Goal: Information Seeking & Learning: Check status

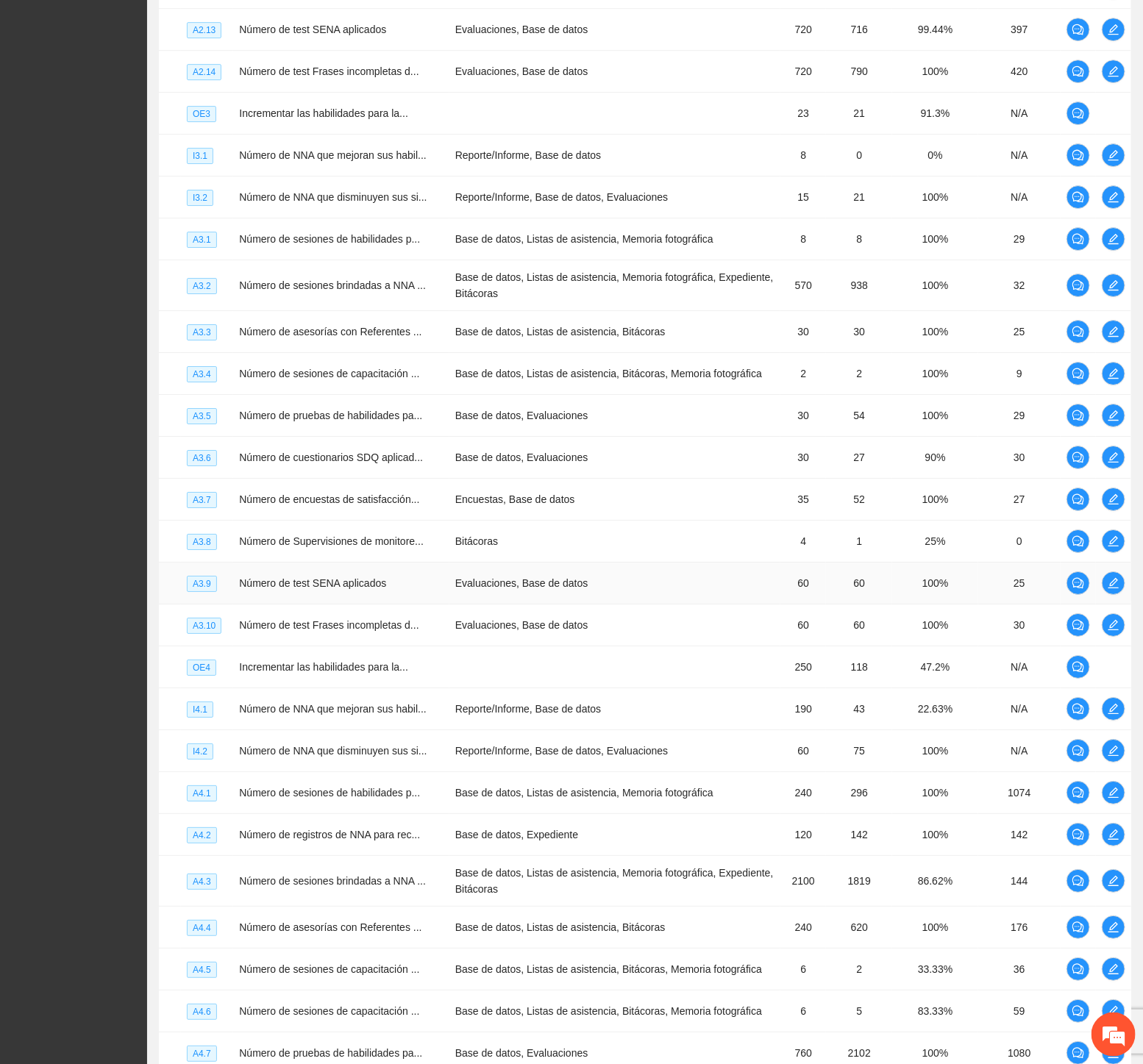
scroll to position [2171, 0]
click at [1109, 379] on icon "edit" at bounding box center [1113, 372] width 11 height 11
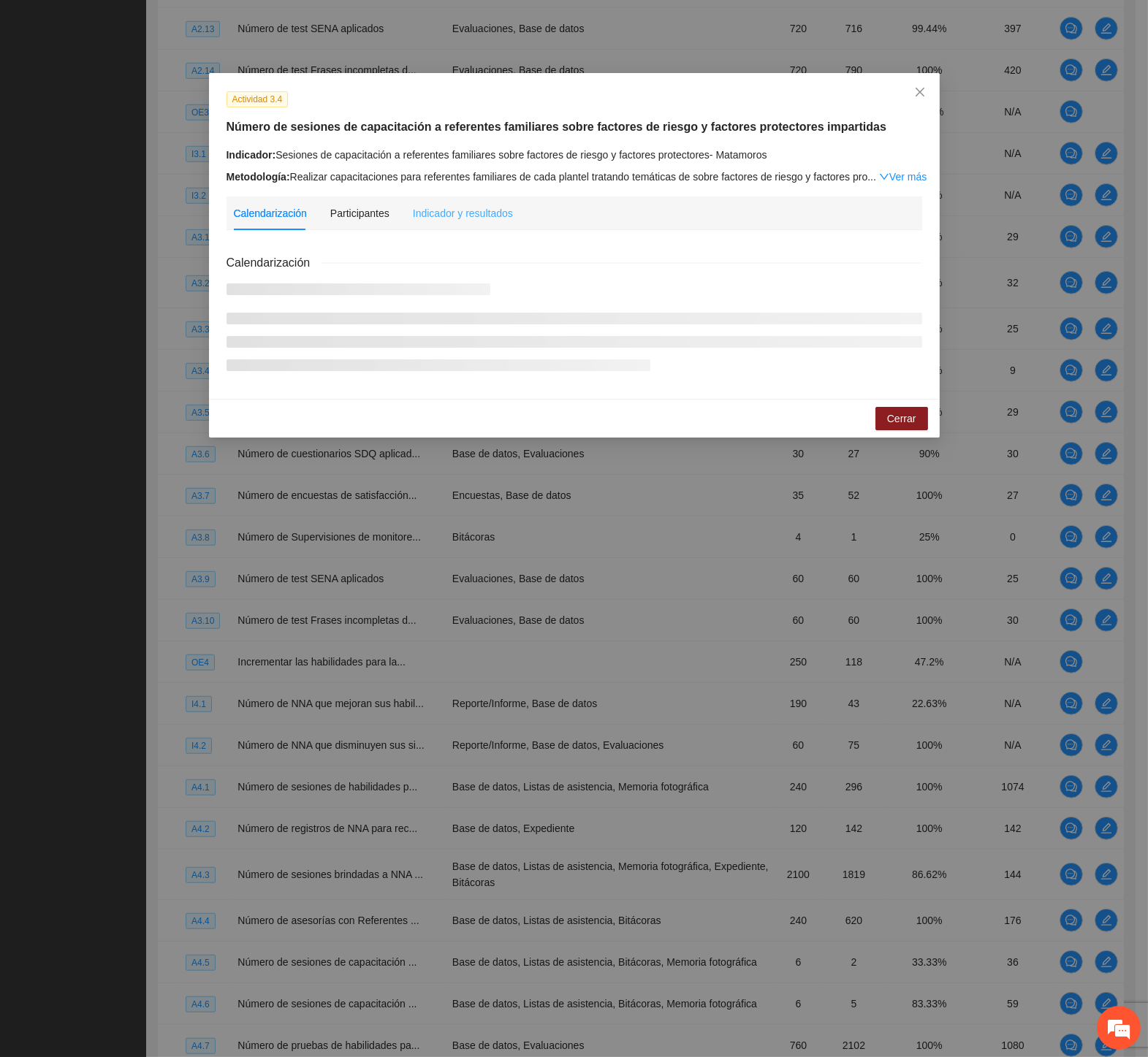
click at [446, 224] on div "Indicador y resultados" at bounding box center [463, 213] width 100 height 33
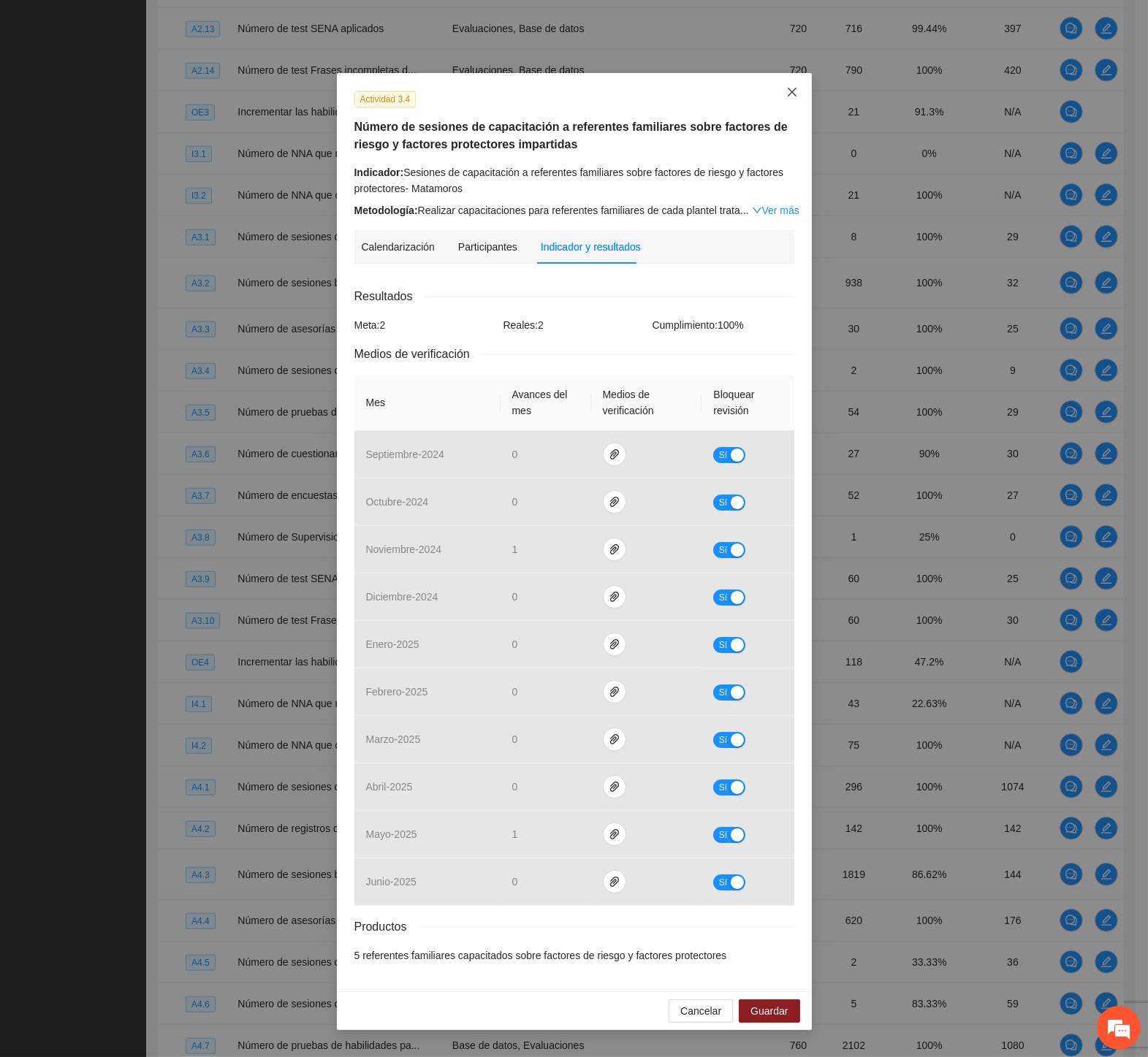
drag, startPoint x: 792, startPoint y: 93, endPoint x: 783, endPoint y: 100, distance: 11.4
click at [792, 93] on icon "close" at bounding box center [792, 92] width 11 height 11
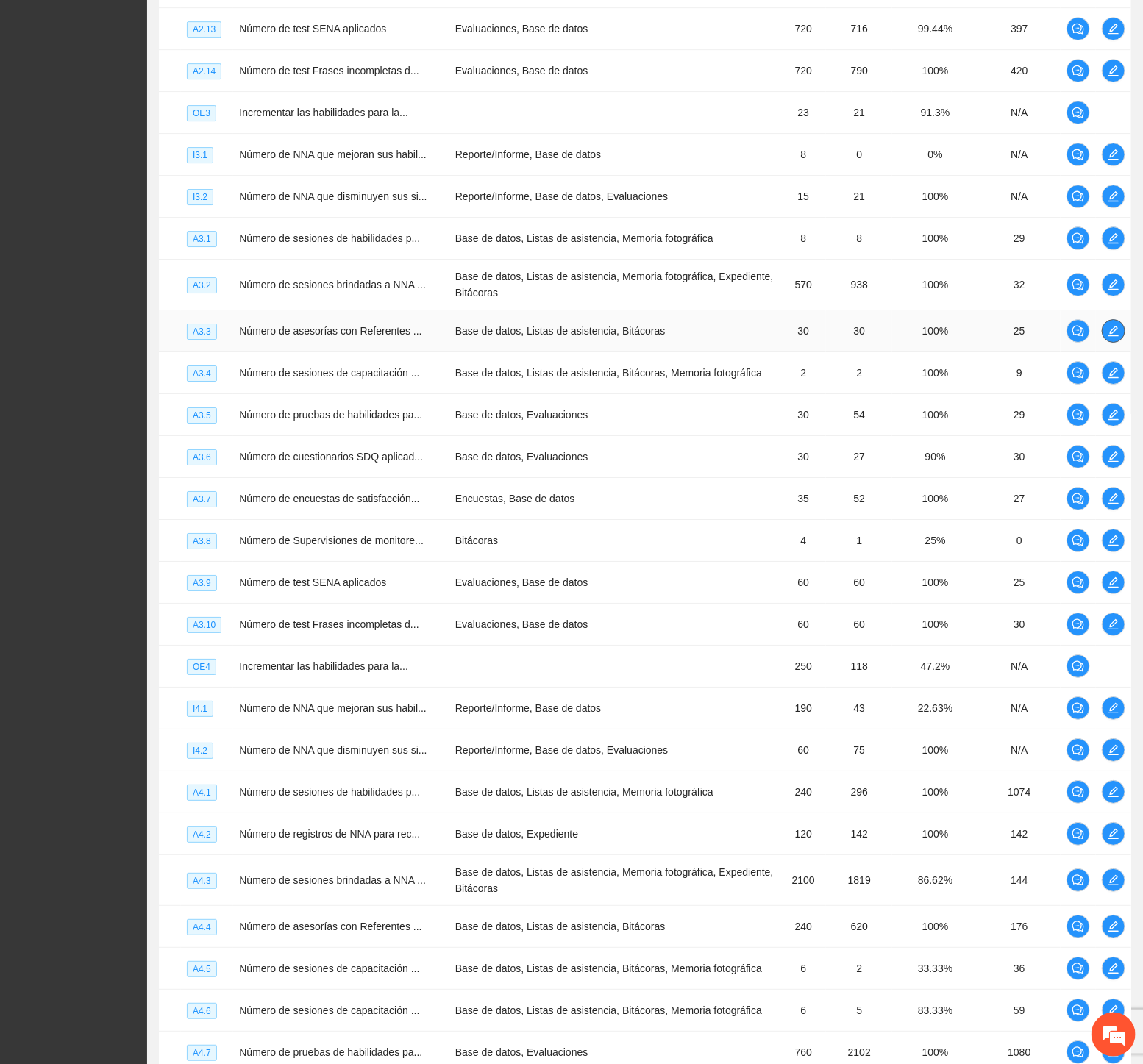
click at [1109, 337] on icon "edit" at bounding box center [1113, 331] width 11 height 11
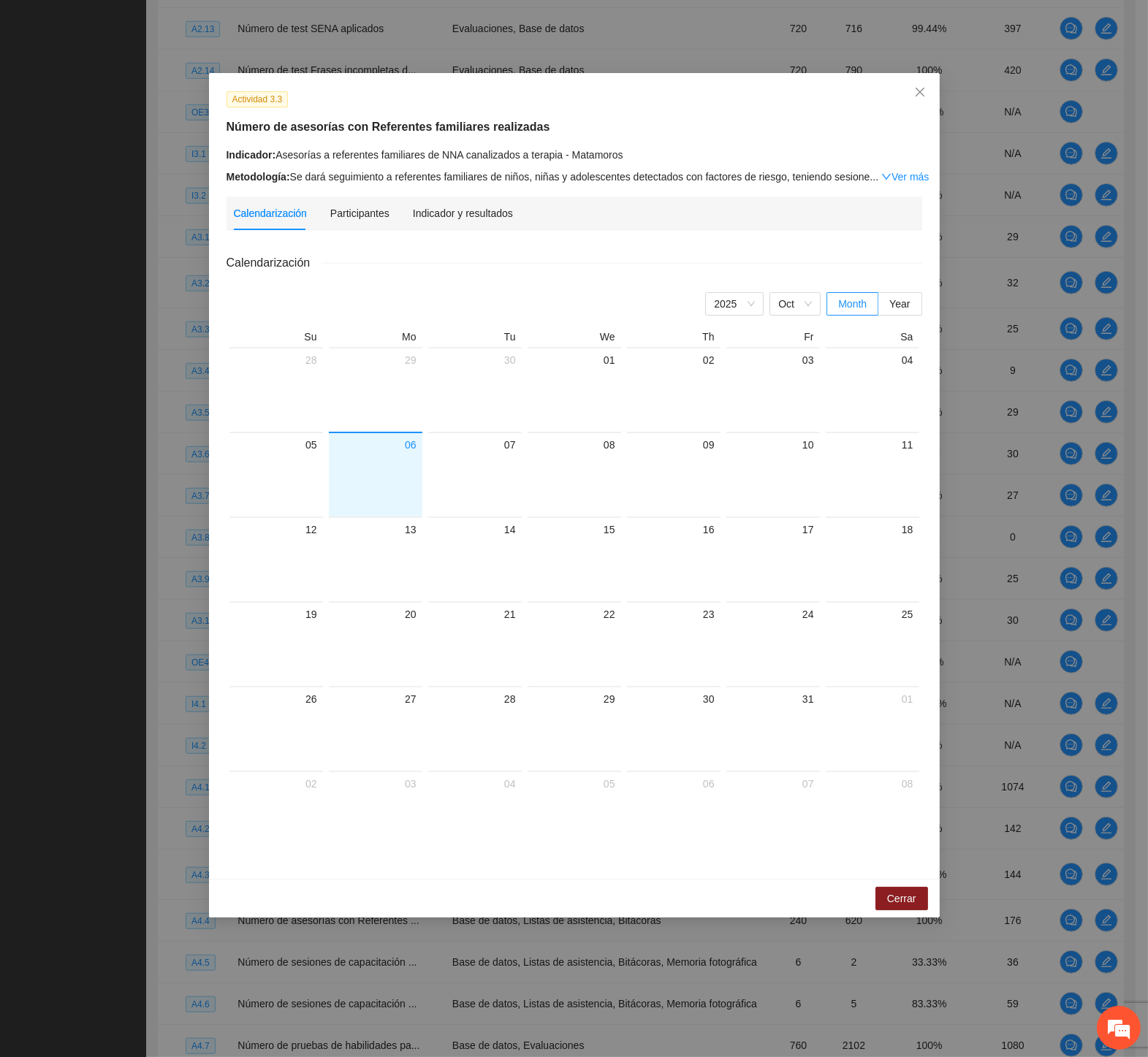
click at [420, 221] on div "Indicador y resultados" at bounding box center [463, 213] width 100 height 33
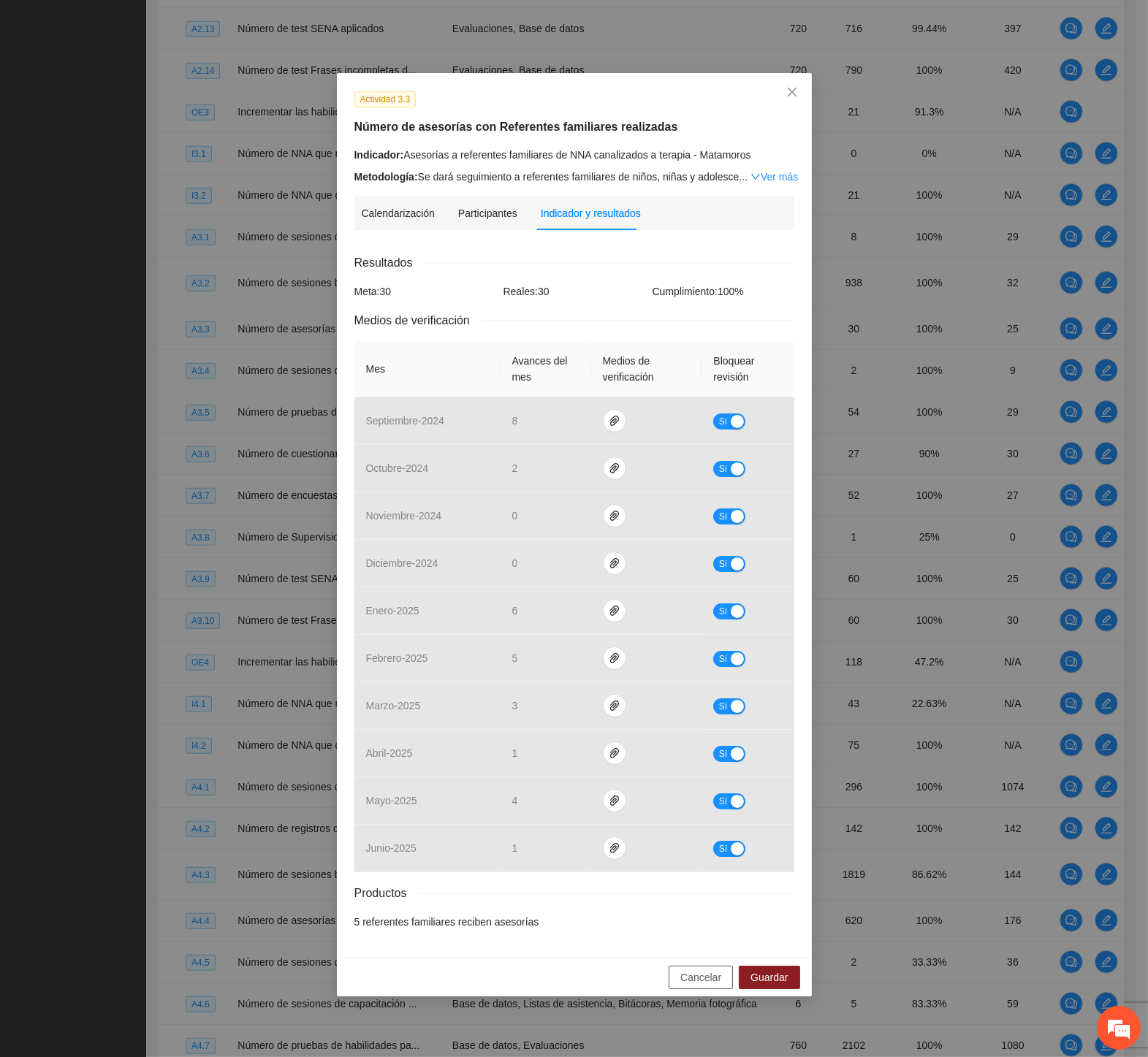
drag, startPoint x: 704, startPoint y: 974, endPoint x: 1093, endPoint y: 797, distance: 427.4
click at [712, 971] on span "Cancelar" at bounding box center [701, 978] width 41 height 16
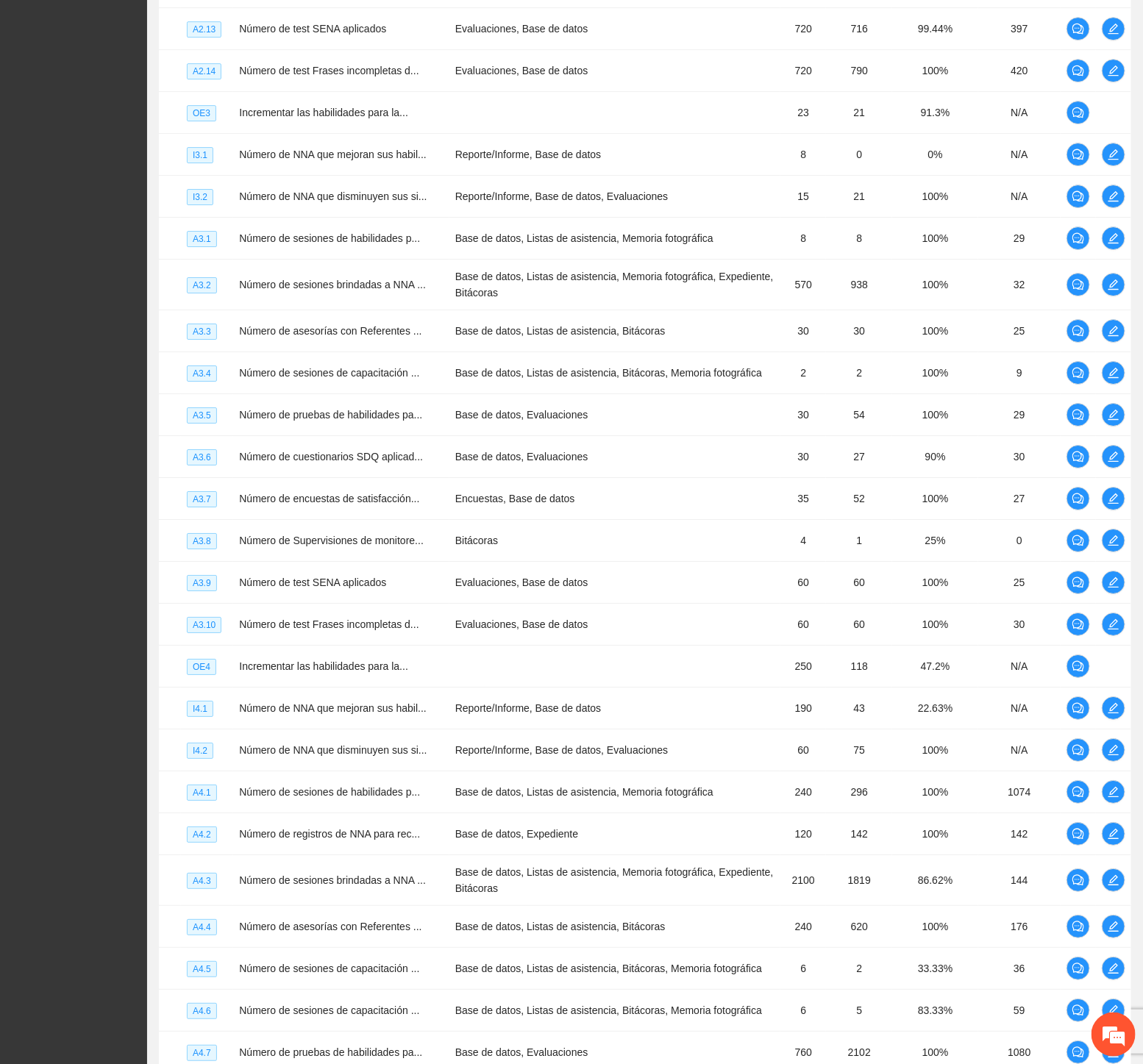
click at [97, 519] on div "Solicitudes Monitoreo de proyectos Resumen de monitoreo Resumen de proyectos ap…" at bounding box center [73, 218] width 147 height 4778
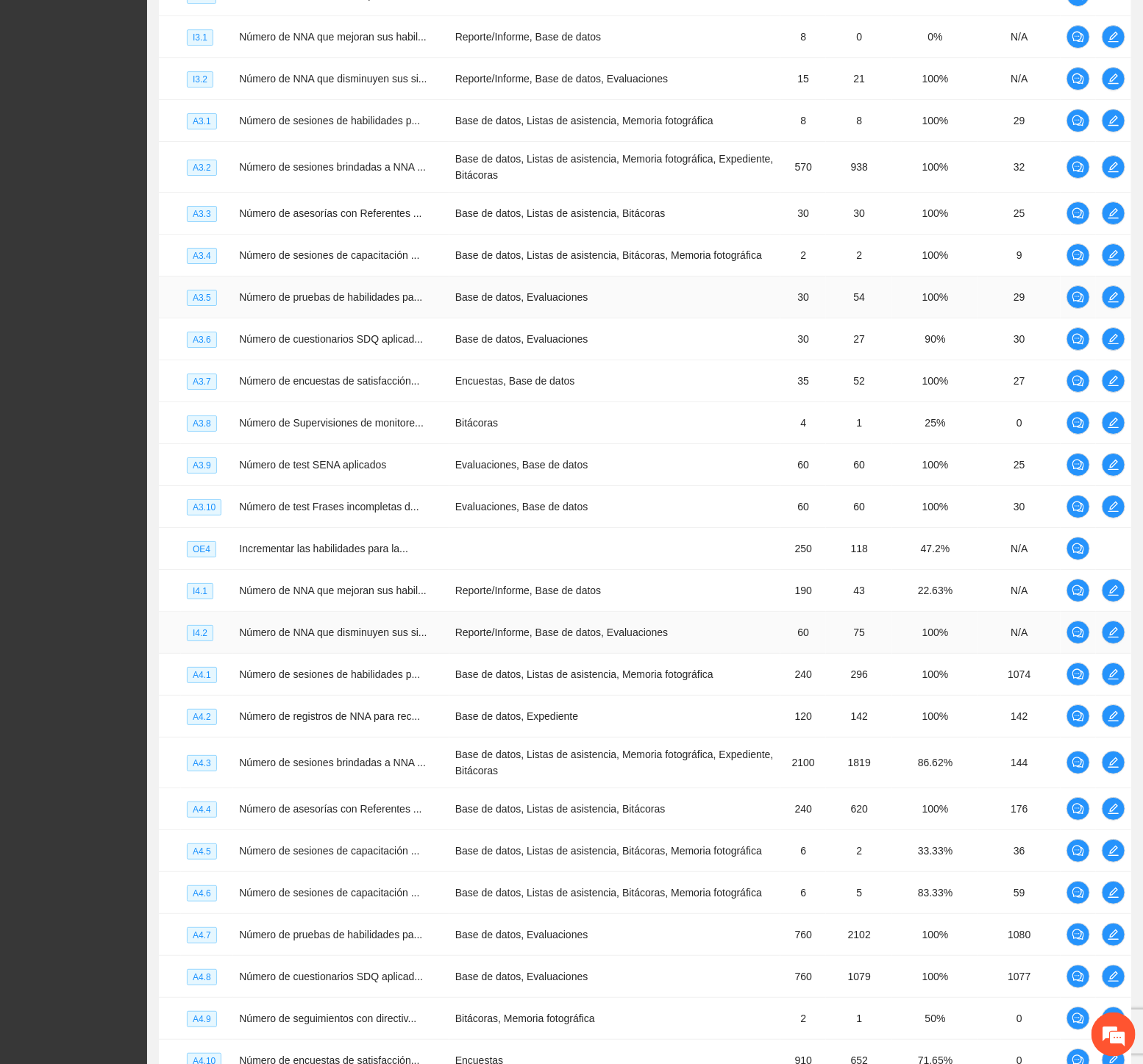
scroll to position [2497, 0]
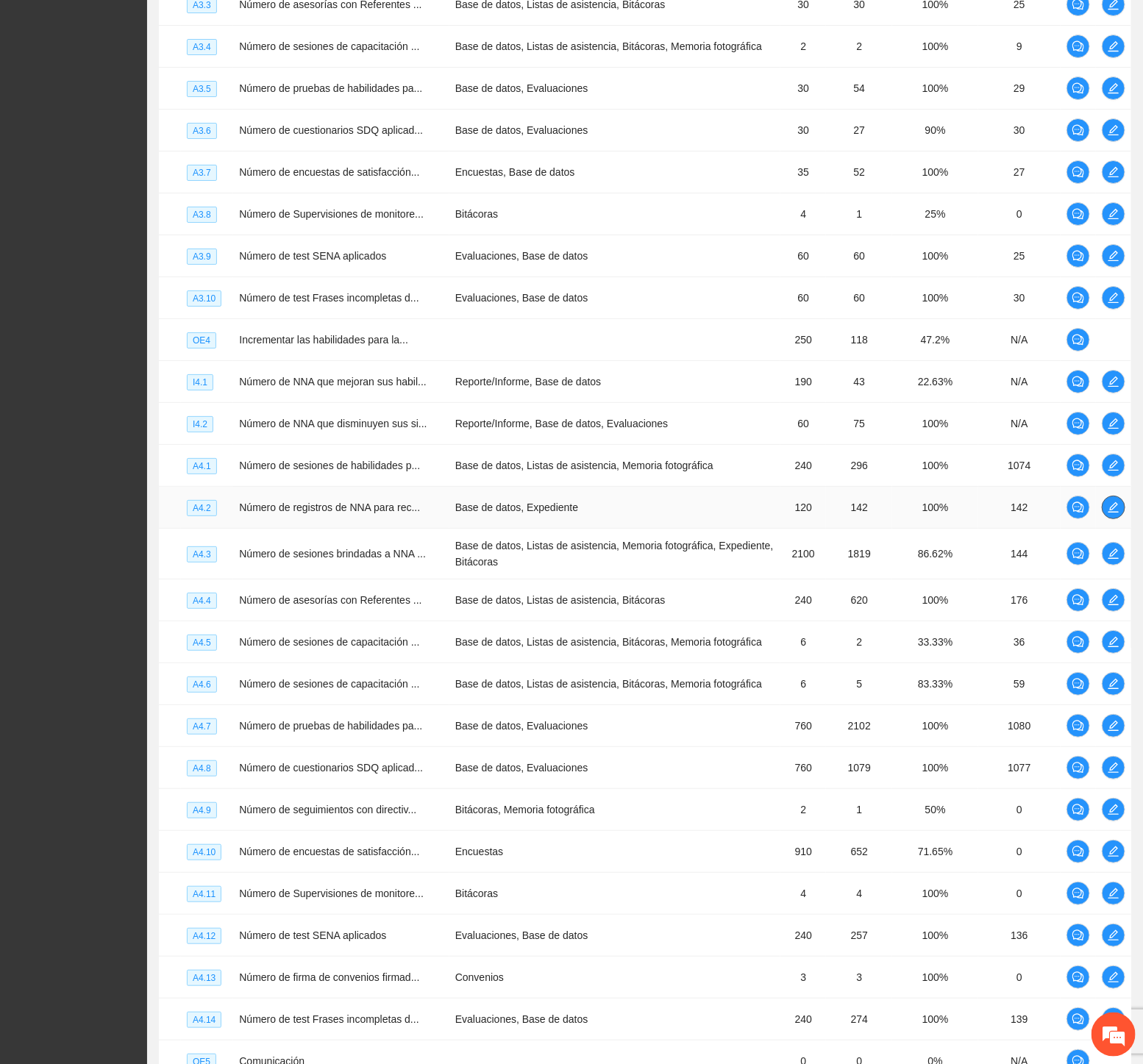
click at [1119, 514] on icon "edit" at bounding box center [1113, 506] width 11 height 11
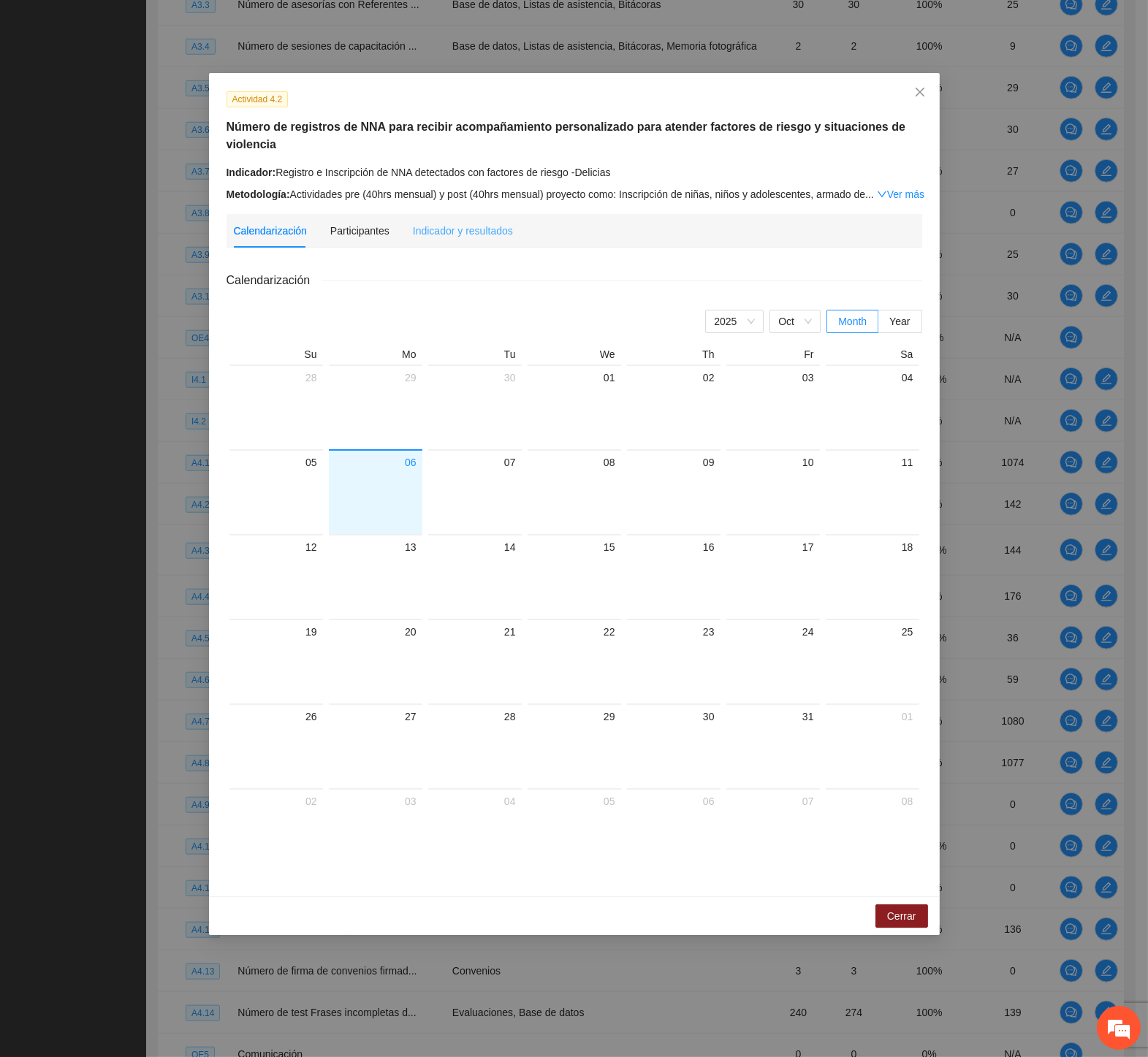
click at [430, 221] on div "Indicador y resultados" at bounding box center [463, 231] width 100 height 33
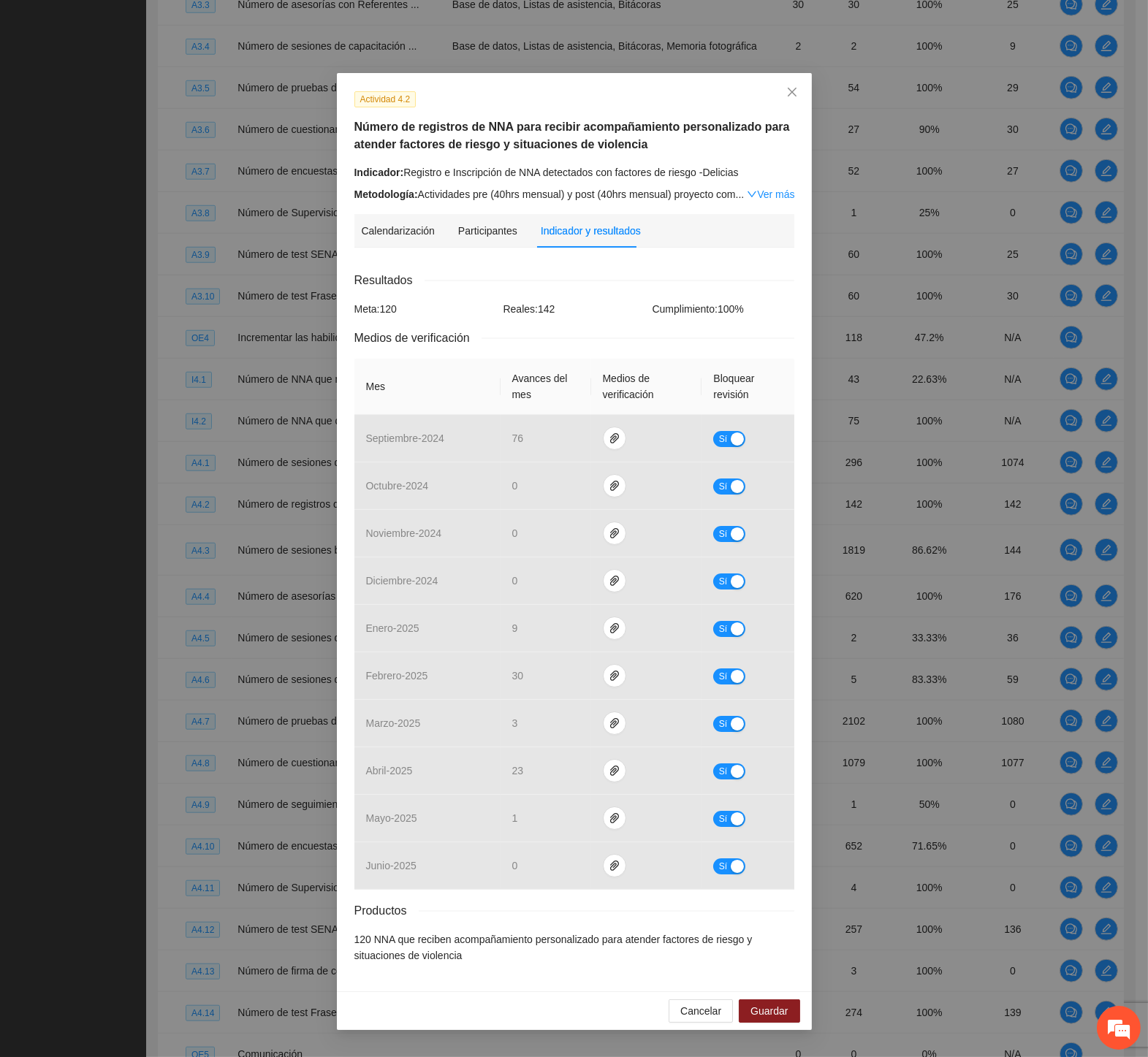
click at [70, 754] on div "Actividad 4.2 Número de registros de NNA para recibir acompañamiento personaliz…" at bounding box center [574, 528] width 1148 height 1057
drag, startPoint x: 699, startPoint y: 1014, endPoint x: 681, endPoint y: 1028, distance: 22.8
click at [699, 1014] on span "Cancelar" at bounding box center [701, 1011] width 41 height 16
